Goal: Information Seeking & Learning: Learn about a topic

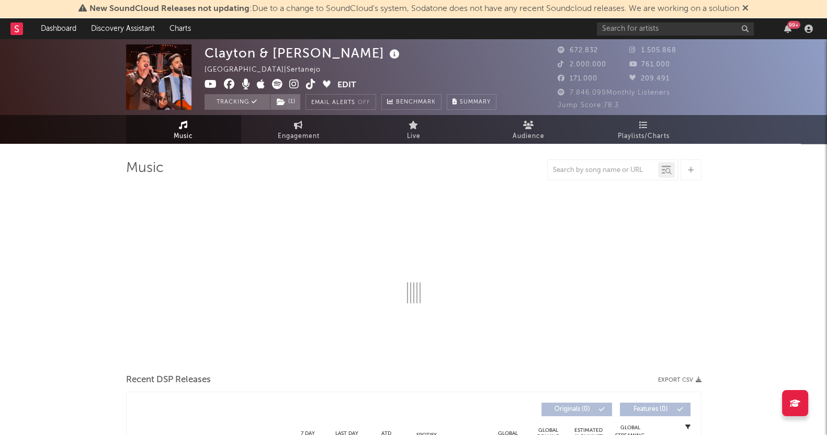
select select "6m"
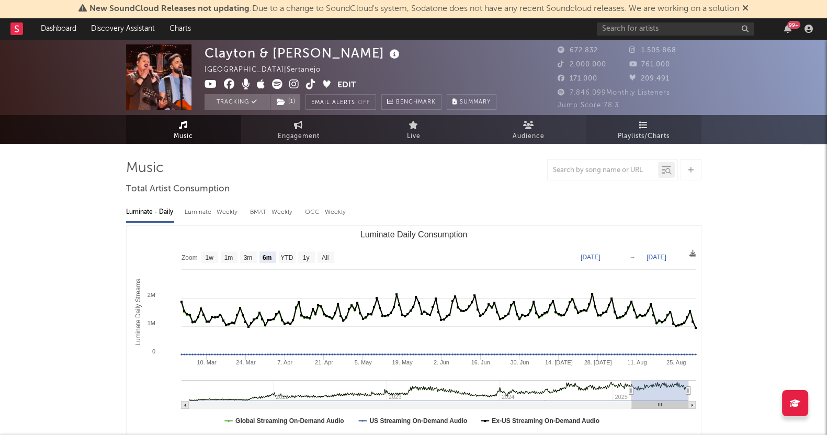
click at [643, 135] on span "Playlists/Charts" at bounding box center [644, 136] width 52 height 13
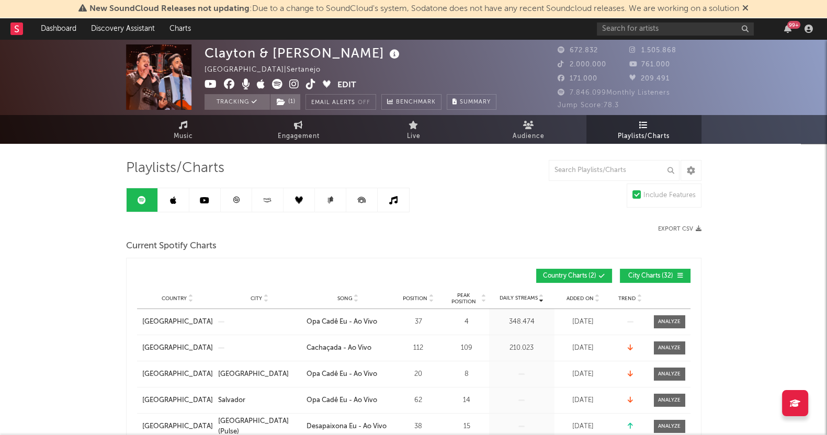
click at [165, 196] on link at bounding box center [173, 200] width 31 height 24
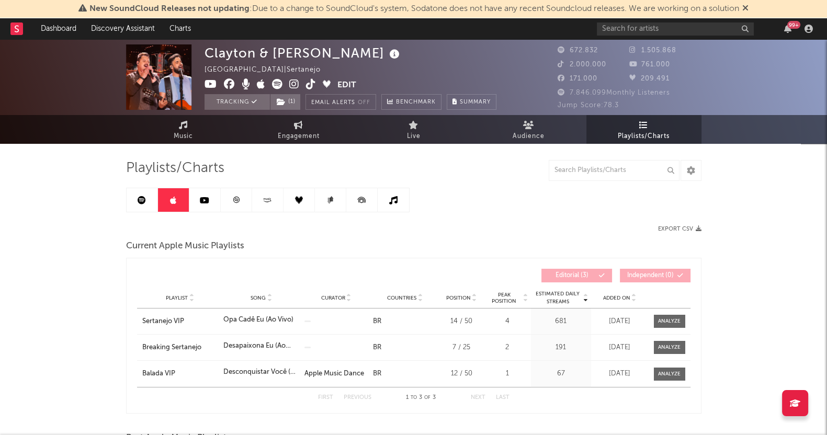
click at [209, 203] on link at bounding box center [204, 200] width 31 height 24
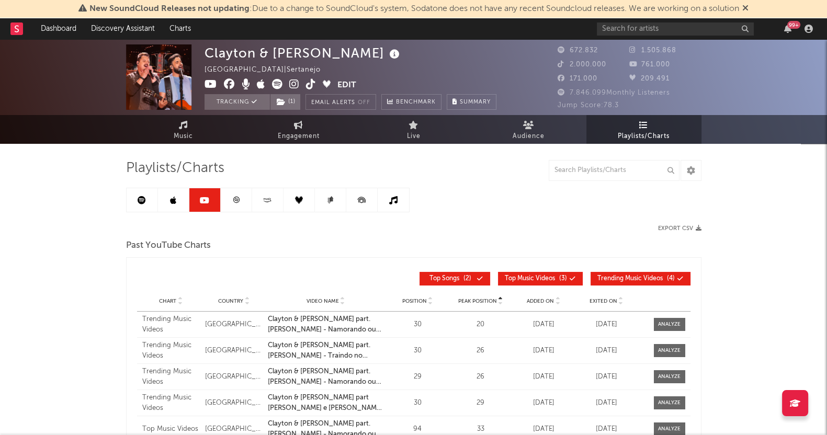
click at [234, 203] on icon at bounding box center [236, 200] width 8 height 8
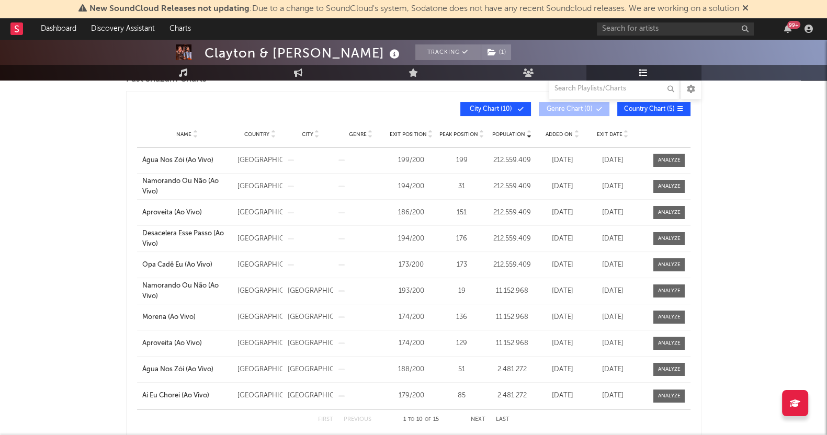
scroll to position [97, 0]
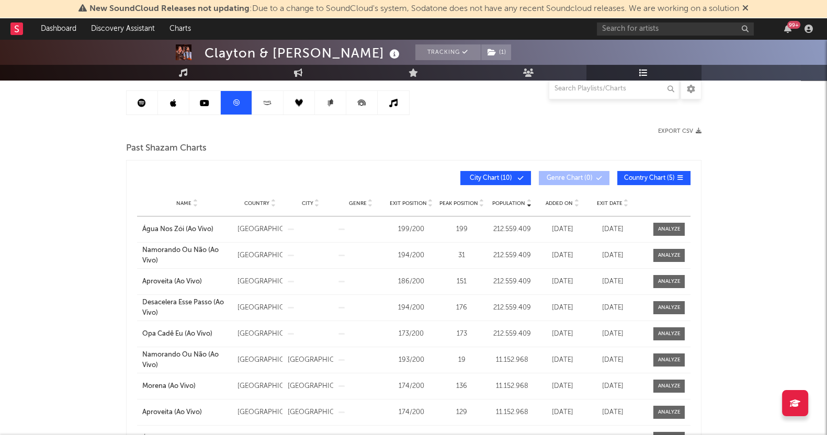
click at [276, 108] on link at bounding box center [267, 103] width 31 height 24
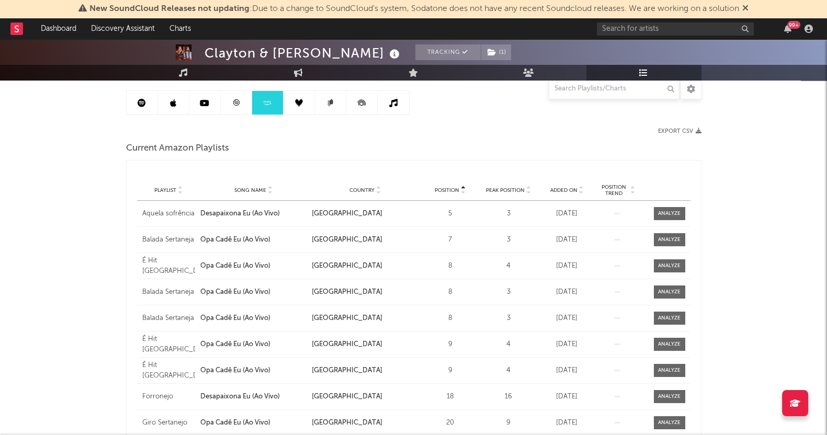
click at [298, 106] on link at bounding box center [298, 103] width 31 height 24
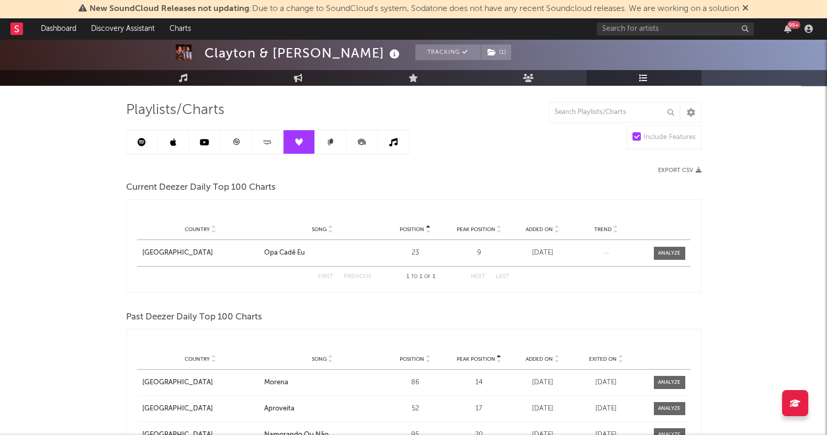
scroll to position [32, 0]
